Goal: Task Accomplishment & Management: Complete application form

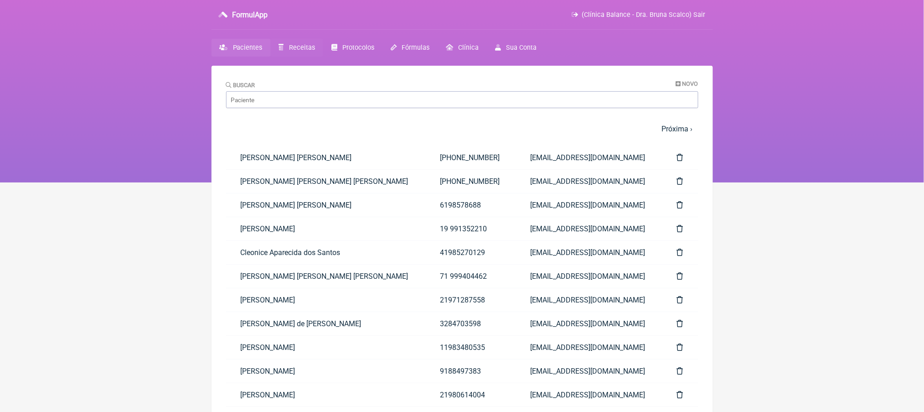
click at [314, 52] on span "Receitas" at bounding box center [302, 48] width 26 height 8
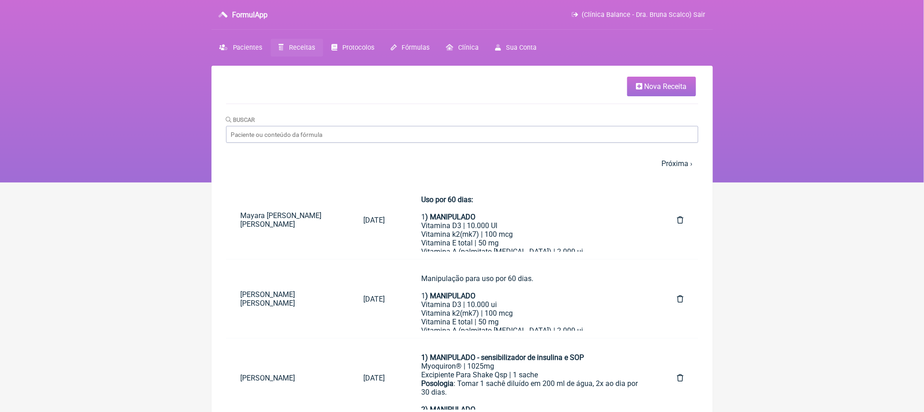
click at [647, 82] on link "Nova Receita" at bounding box center [661, 87] width 69 height 20
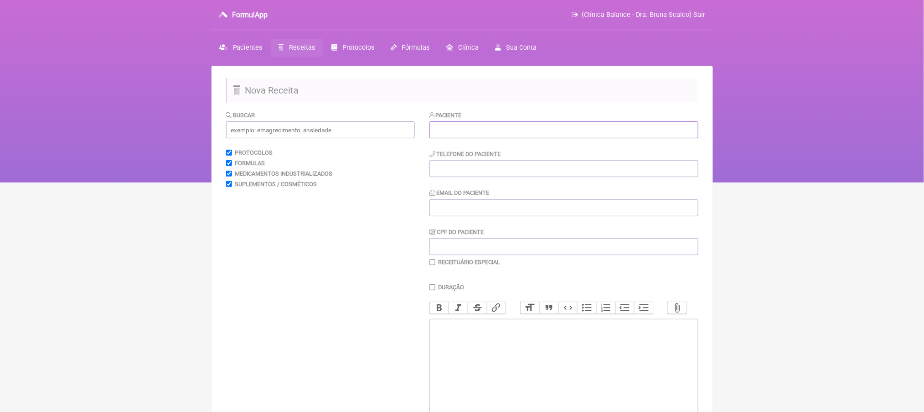
click at [538, 138] on input "text" at bounding box center [564, 129] width 269 height 17
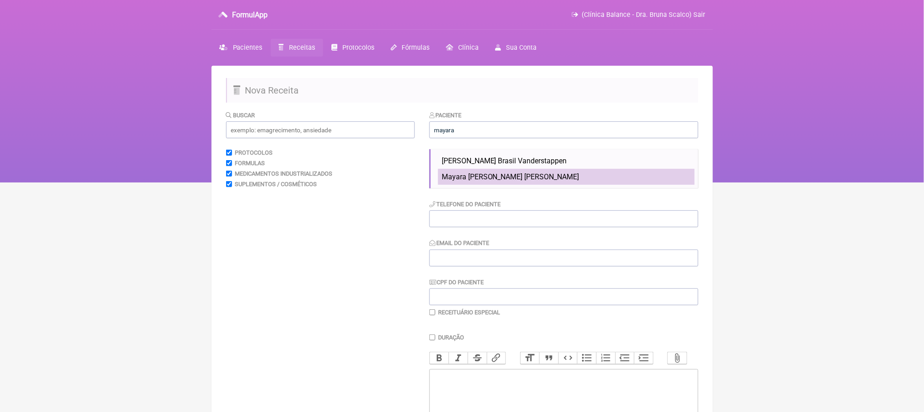
click at [516, 181] on span "Mayara [PERSON_NAME] [PERSON_NAME]" at bounding box center [511, 176] width 138 height 9
type input "Mayara [PERSON_NAME] [PERSON_NAME]"
type input "[PHONE_NUMBER]"
type input "[EMAIL_ADDRESS][DOMAIN_NAME]"
type input "041.116.351-56"
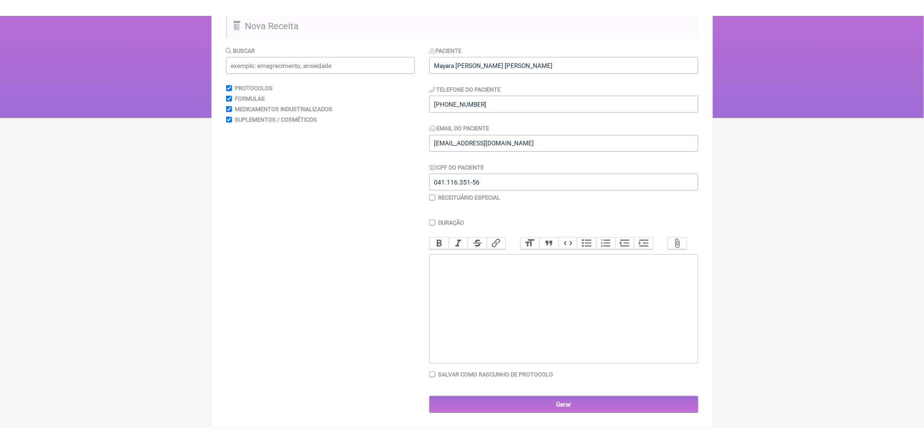
scroll to position [88, 0]
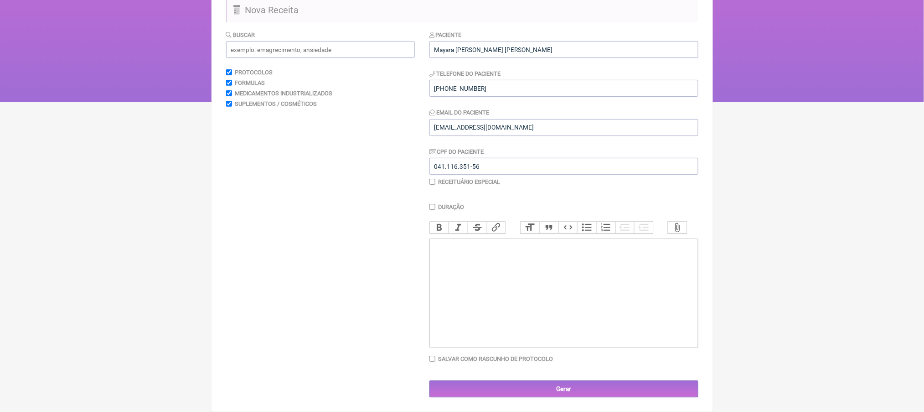
click at [629, 323] on trix-editor at bounding box center [564, 292] width 269 height 109
click at [482, 294] on div "Solicito: Anti TPO Prolactina Macroprolactina" at bounding box center [563, 268] width 259 height 52
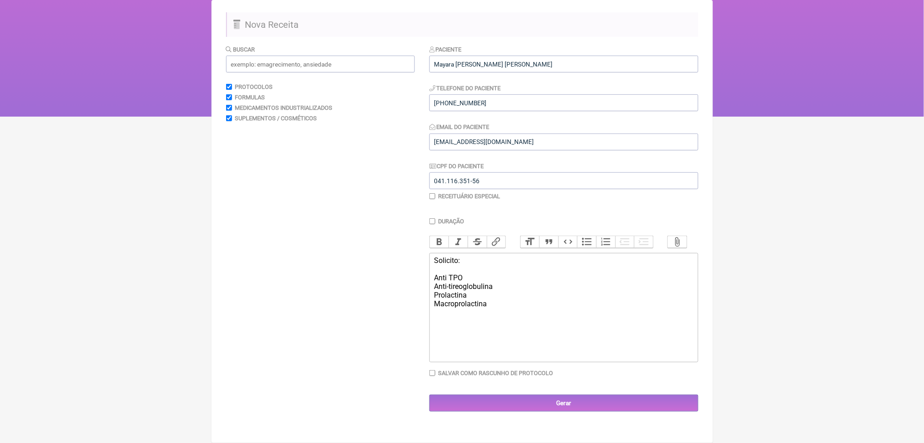
click at [514, 317] on div "Solicito: Anti TPO Anti-tireoglobulina Prolactina Macroprolactina" at bounding box center [563, 286] width 259 height 61
click at [527, 317] on div "Solicito: Anti TPO Anti-tireoglobulina Prolactina; Macroprolactina" at bounding box center [563, 286] width 259 height 61
click at [490, 317] on div "Solicito: Anti TPO Anti-tireoglobulina; Prolactina; Macroprolactina" at bounding box center [563, 286] width 259 height 61
click at [514, 317] on div "Solicito: Anti TPO; Anti-tireoglobulina; Prolactina; Macroprolactina" at bounding box center [563, 286] width 259 height 61
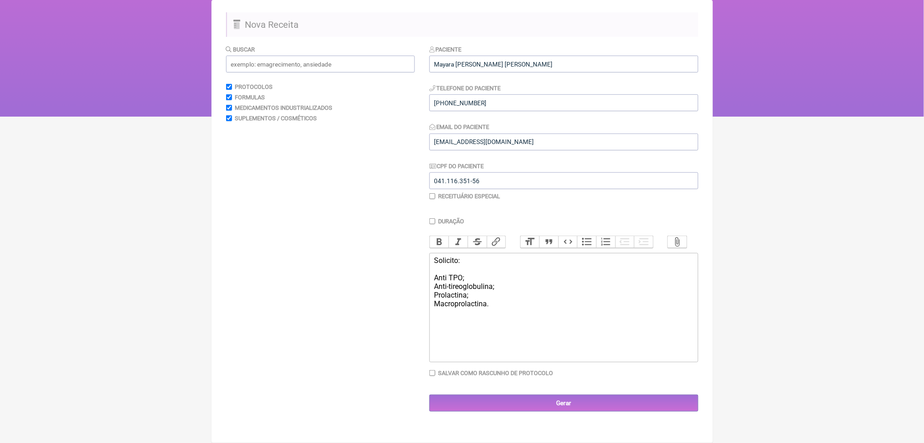
type trix-editor "<div>Solicito:<br><br>Anti TPO;<br>Anti-tireoglobulina;<br>Prolactina;<br>Macro…"
click at [615, 390] on input "Gerar" at bounding box center [564, 403] width 269 height 17
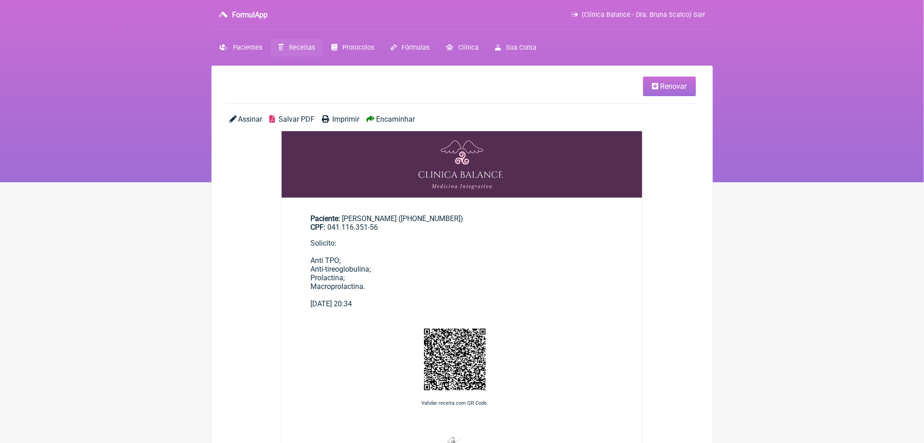
click at [311, 124] on span "Salvar PDF" at bounding box center [297, 119] width 36 height 9
